Goal: Task Accomplishment & Management: Use online tool/utility

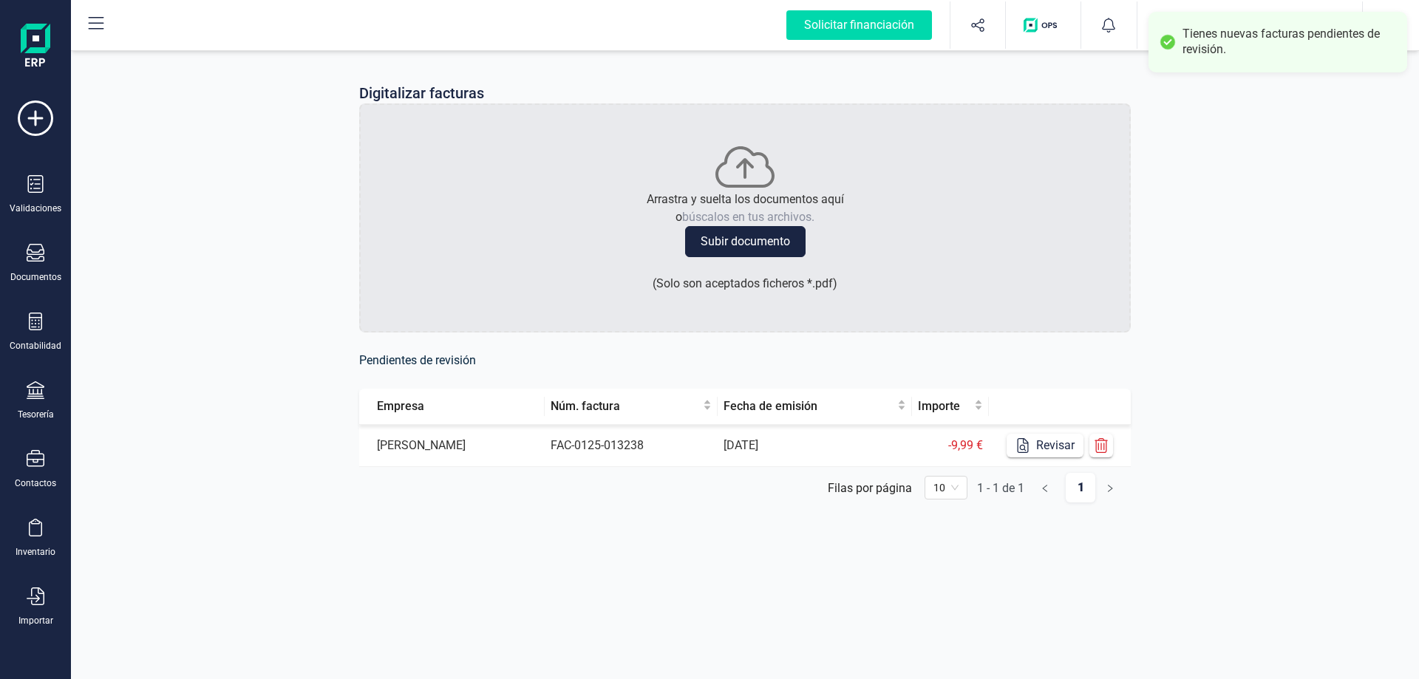
click at [940, 566] on div "Digitalizar facturas Arrastra y suelta los documentos aquí o búscalos en tus ar…" at bounding box center [745, 339] width 1348 height 679
click at [1050, 443] on button "Revisar" at bounding box center [1045, 446] width 77 height 24
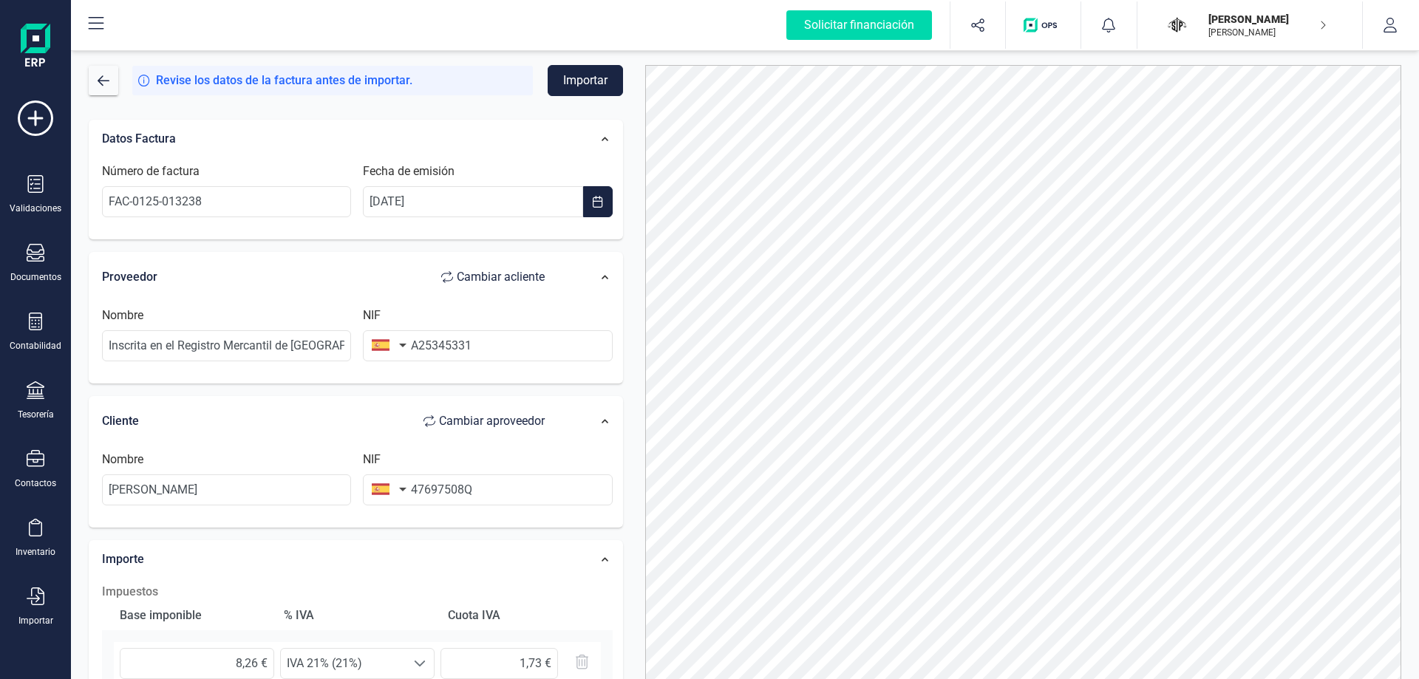
scroll to position [74, 0]
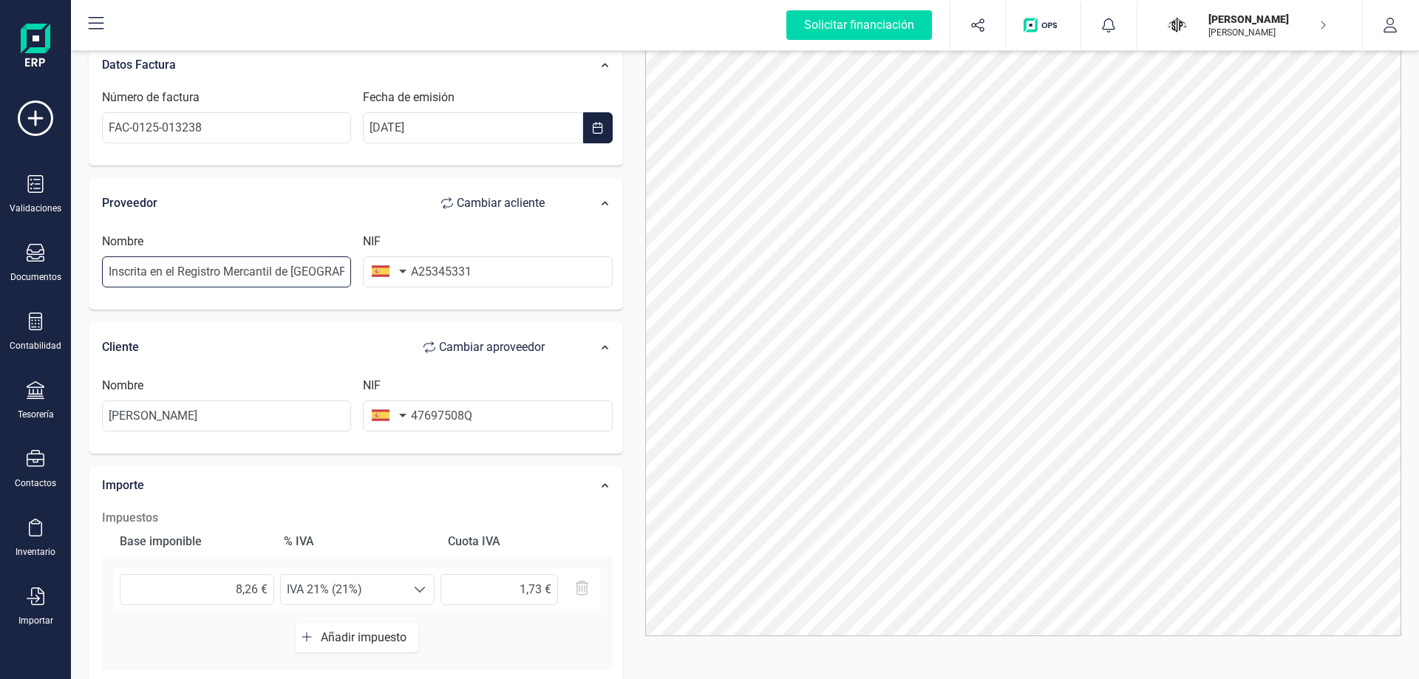
click at [218, 265] on input "Inscrita en el Registro Mercantil de [GEOGRAPHIC_DATA], tomo 37085, folio 96, h…" at bounding box center [226, 272] width 249 height 31
paste input "[PERSON_NAME] Castellnou [PERSON_NAME]"
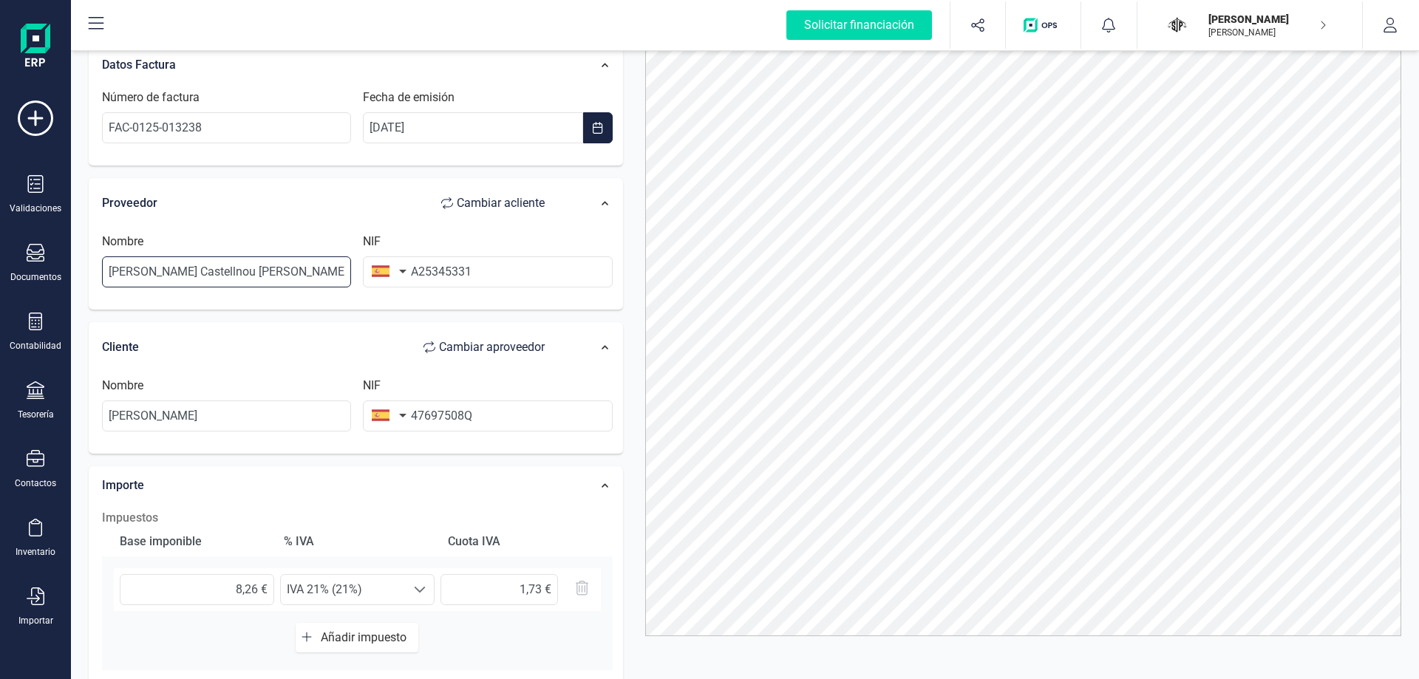
drag, startPoint x: 302, startPoint y: 271, endPoint x: 75, endPoint y: 259, distance: 227.2
click at [75, 259] on div "Revise los datos de la factura antes de importar. Importar Datos Factura Número…" at bounding box center [745, 363] width 1348 height 632
paste input "Lleidanetworks Serveis Telemàtics, S.A."
type input "Lleidanetworks Serveis Telemàtics, S.A."
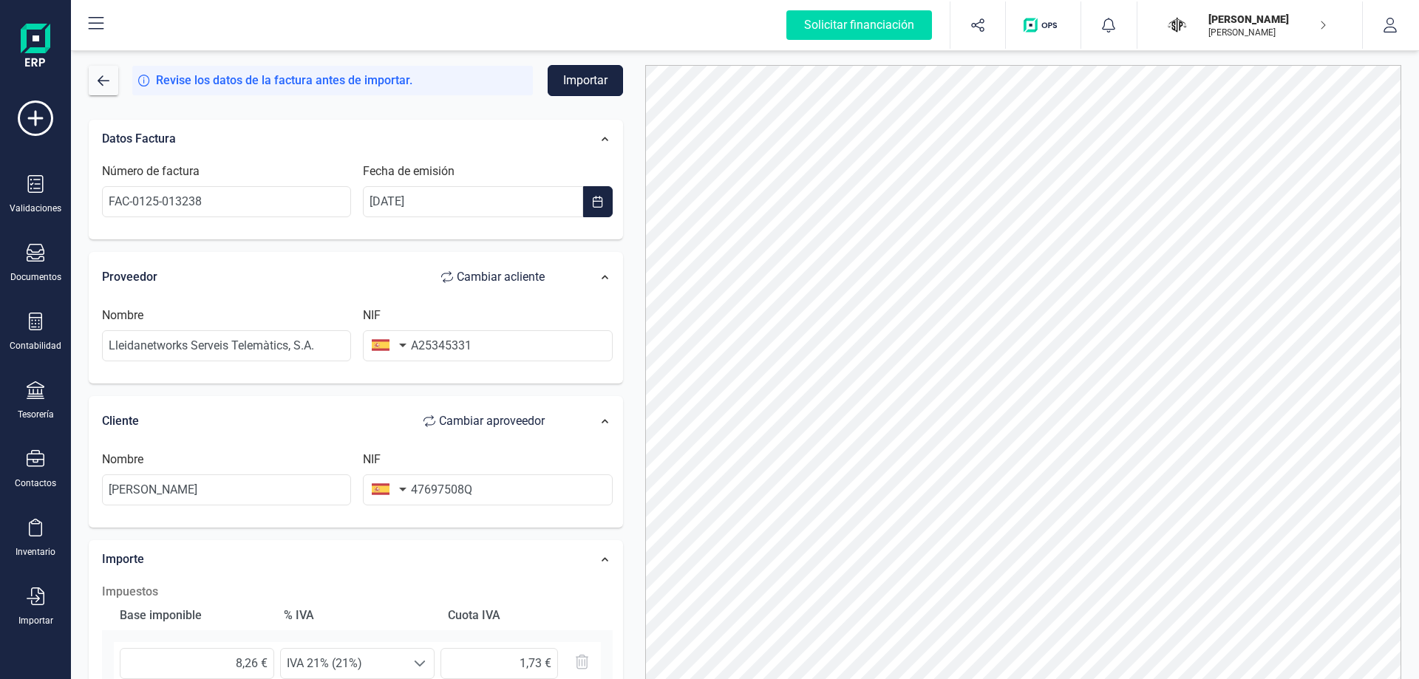
click at [610, 86] on button "Importar" at bounding box center [585, 80] width 75 height 31
